Goal: Navigation & Orientation: Go to known website

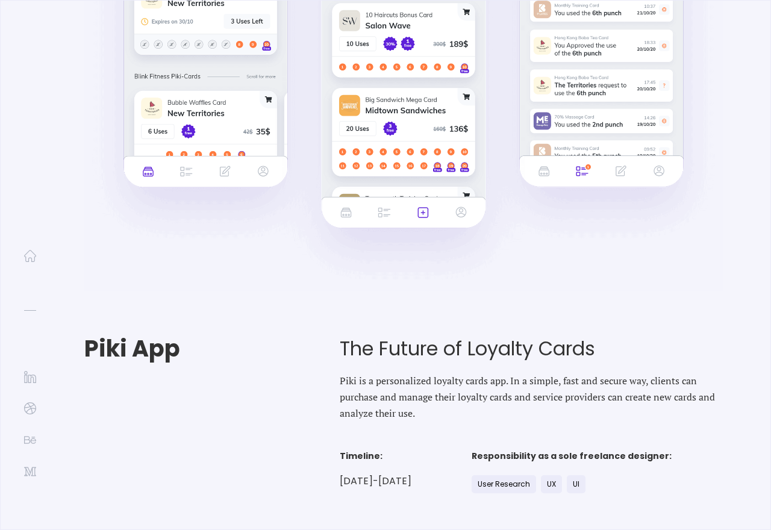
click at [30, 245] on nav at bounding box center [30, 238] width 12 height 477
click at [37, 258] on div "[PERSON_NAME]" at bounding box center [30, 265] width 60 height 530
click at [33, 257] on img at bounding box center [30, 256] width 12 height 12
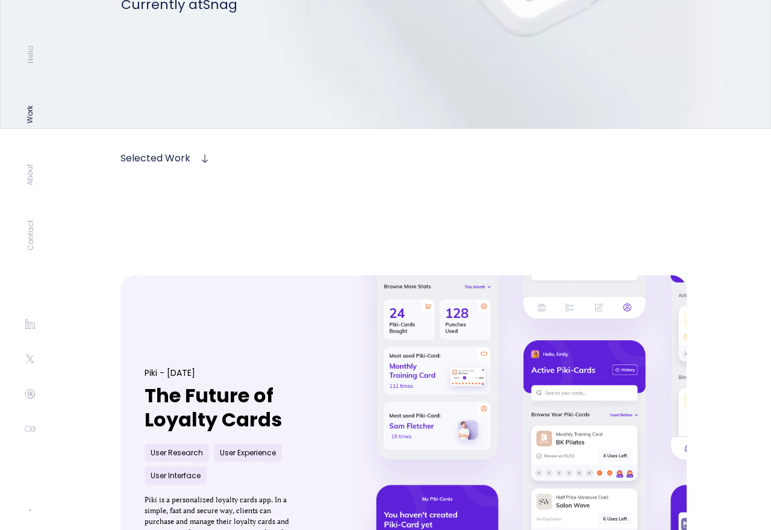
scroll to position [396, 0]
